Goal: Information Seeking & Learning: Compare options

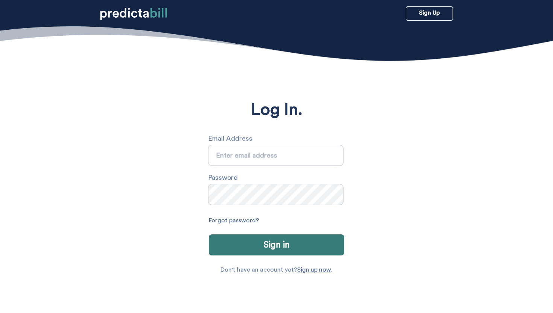
type input "[PERSON_NAME][EMAIL_ADDRESS][PERSON_NAME][DOMAIN_NAME]"
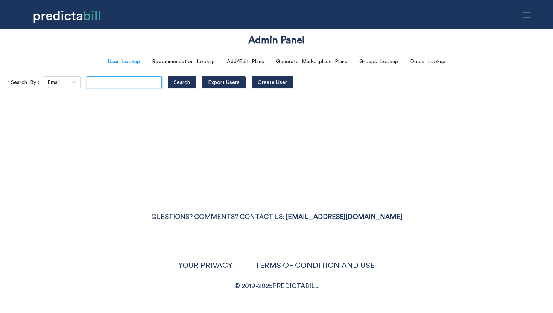
click at [96, 85] on input "text" at bounding box center [124, 82] width 75 height 12
type input "jessieewhite@yahoo.com"
click at [168, 76] on button "Search" at bounding box center [182, 82] width 28 height 12
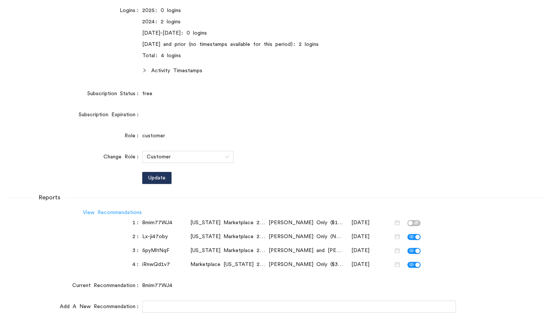
scroll to position [0, 0]
click at [112, 210] on link "View Recommendations" at bounding box center [112, 212] width 59 height 5
click at [98, 212] on link "View Recommendations" at bounding box center [112, 212] width 59 height 5
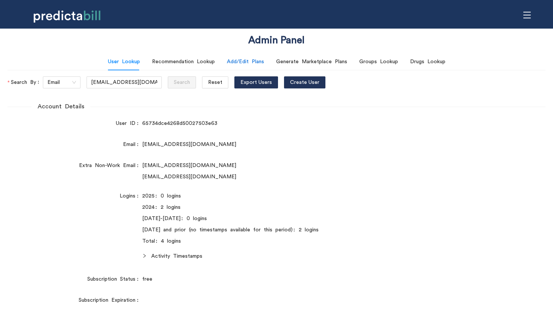
click at [241, 61] on div "Add/Edit Plans" at bounding box center [245, 62] width 37 height 8
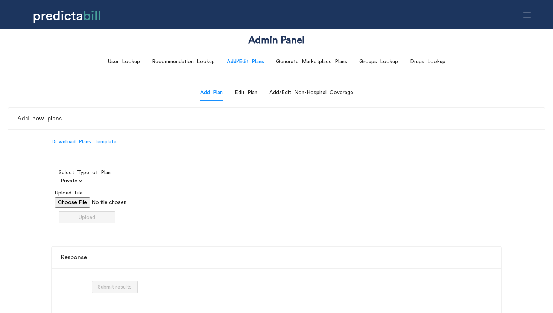
click at [197, 71] on div "User Lookup Recommendation Lookup Add/Edit Plans Generate Marketplace Plans Gro…" at bounding box center [277, 207] width 538 height 308
click at [189, 64] on div "Recommendation Lookup" at bounding box center [183, 62] width 63 height 8
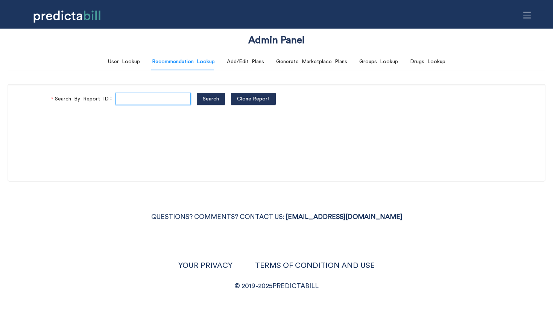
click at [125, 99] on input "Search By Report ID" at bounding box center [153, 99] width 75 height 12
paste input "iRnwQd1v7"
type input "iRnwQd1v7"
click at [203, 97] on span "Search" at bounding box center [211, 99] width 16 height 8
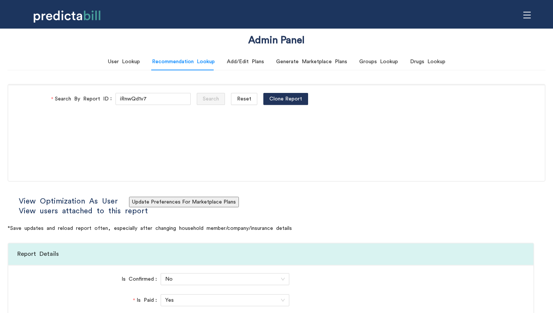
type input "Healthfirst"
type input "https://healthfirst.org/find-a-doctor"
type input "Ambetter from Fidelis Care"
type input "https://www.fideliscare.org/Find-A-Doctor"
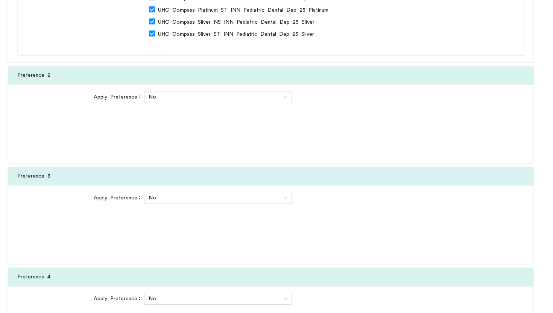
scroll to position [5088, 0]
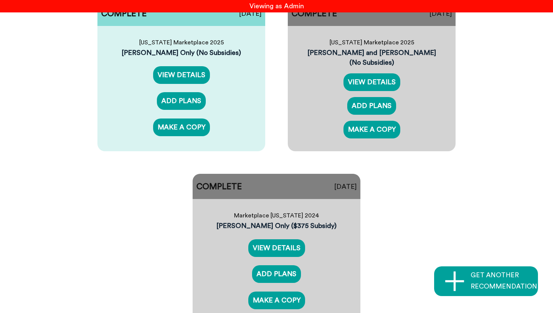
scroll to position [92, 0]
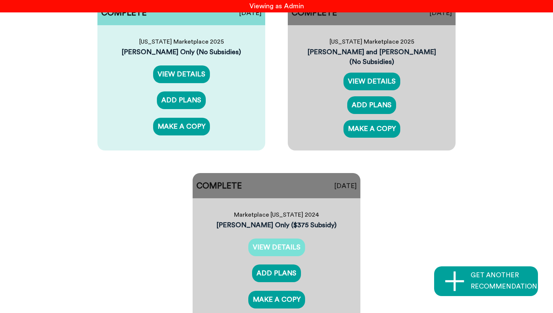
click at [283, 246] on link "VIEW DETAILS" at bounding box center [276, 248] width 57 height 18
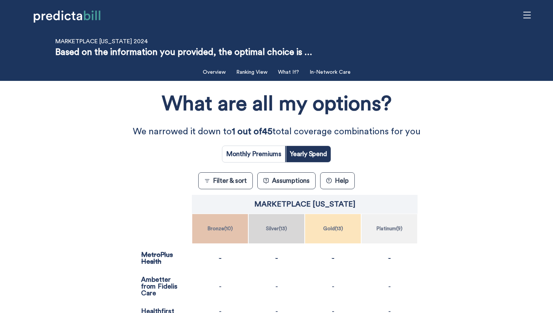
click at [269, 156] on input "radio" at bounding box center [253, 154] width 63 height 16
radio input "true"
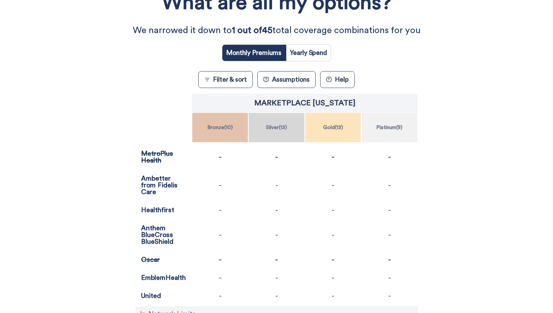
scroll to position [116, 0]
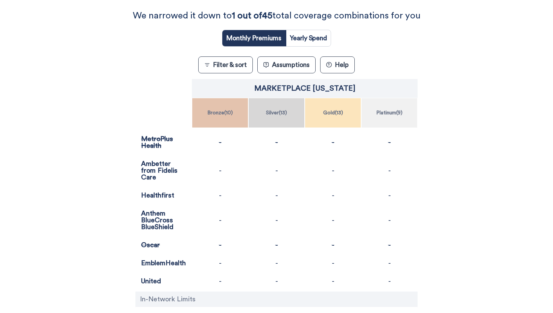
click at [315, 34] on input "radio" at bounding box center [308, 38] width 45 height 16
radio input "true"
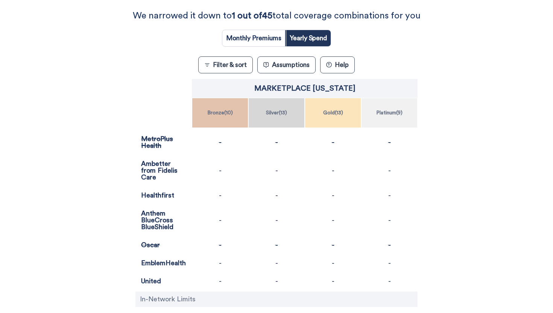
click at [268, 35] on input "radio" at bounding box center [253, 38] width 63 height 16
radio input "true"
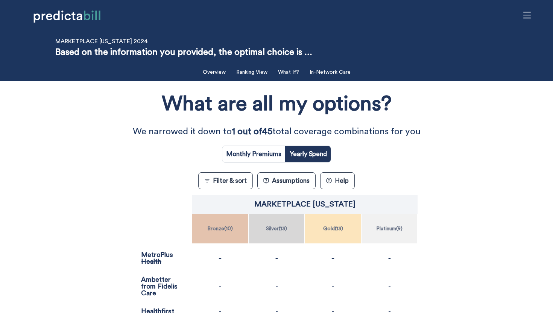
click at [70, 139] on div "What are all my options? We narrowed it down to 1 out of 45 total coverage comb…" at bounding box center [277, 284] width 498 height 398
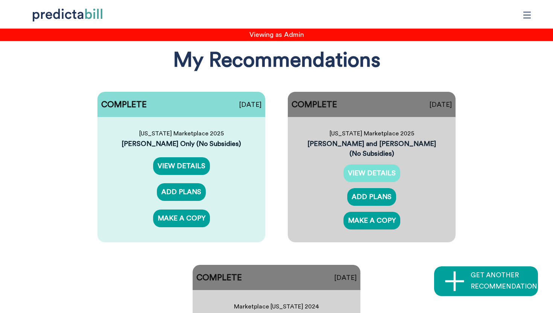
click at [364, 170] on link "VIEW DETAILS" at bounding box center [372, 173] width 57 height 18
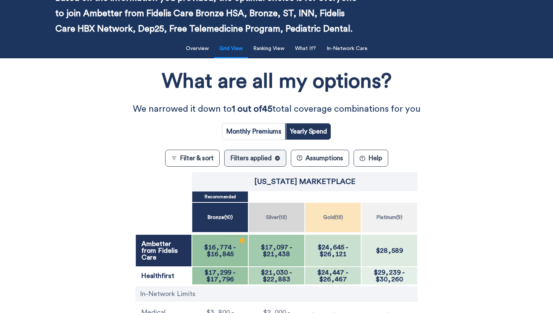
scroll to position [125, 0]
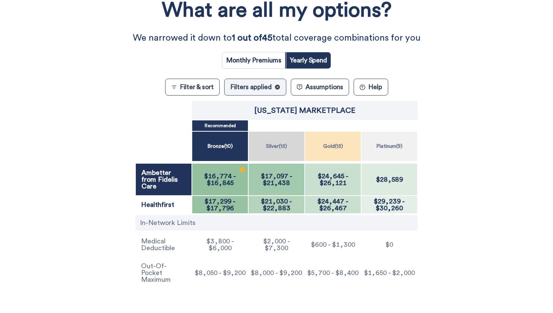
click at [192, 89] on button "Filter & sort" at bounding box center [192, 87] width 55 height 17
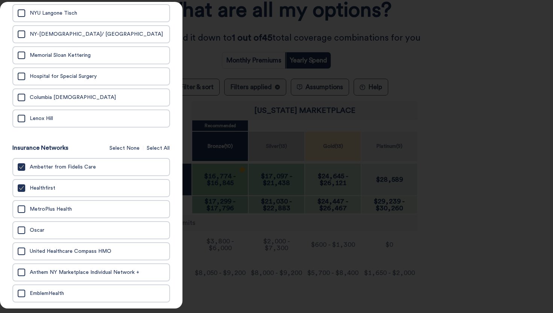
scroll to position [469, 0]
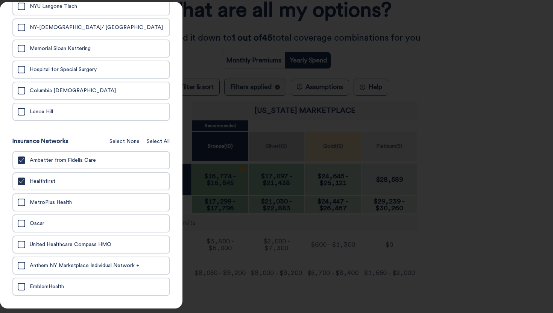
click at [275, 111] on div at bounding box center [276, 156] width 553 height 313
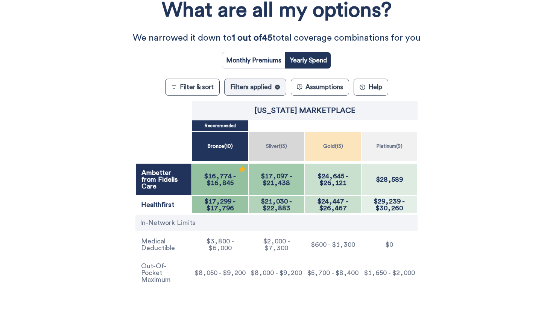
click at [277, 88] on text "✕" at bounding box center [277, 87] width 3 height 3
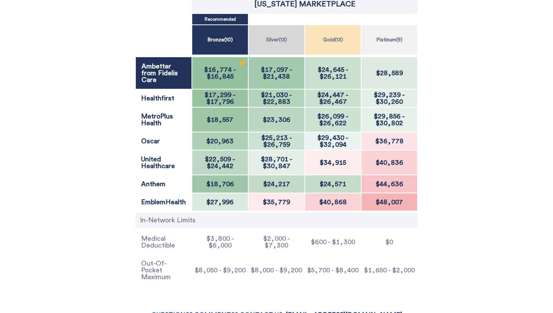
scroll to position [231, 0]
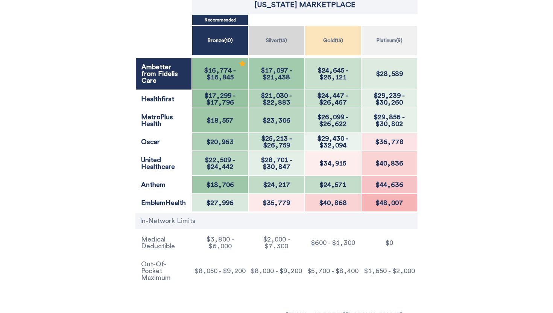
click at [213, 96] on span "$17,299" at bounding box center [218, 95] width 27 height 7
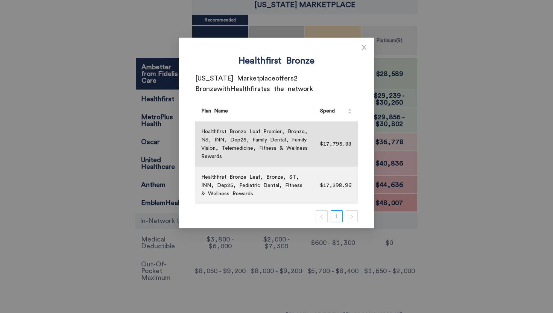
click at [53, 149] on div "Healthfirst Bronze [US_STATE] Marketplace offers 2 Bronze with Healthfirst as t…" at bounding box center [276, 156] width 553 height 313
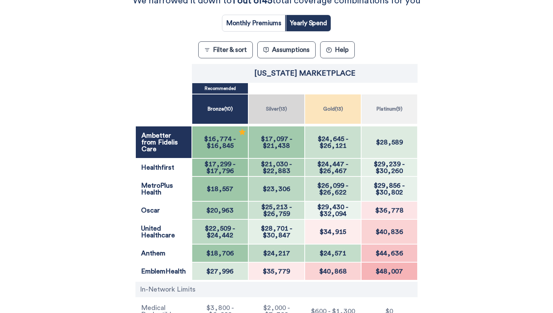
scroll to position [162, 0]
click at [277, 15] on input "radio" at bounding box center [253, 23] width 63 height 16
radio input "true"
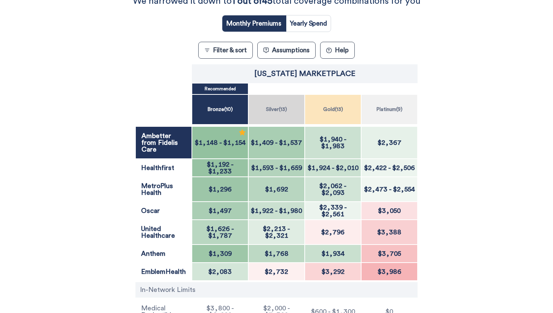
click at [299, 19] on input "radio" at bounding box center [308, 23] width 45 height 16
radio input "true"
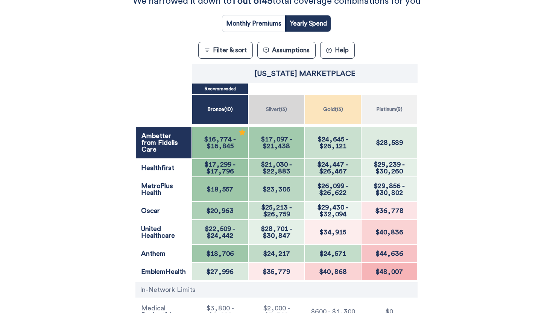
click at [123, 40] on div "What are all my options? We narrowed it down to 1 out of 45 total coverage comb…" at bounding box center [277, 155] width 498 height 403
